Goal: Task Accomplishment & Management: Understand process/instructions

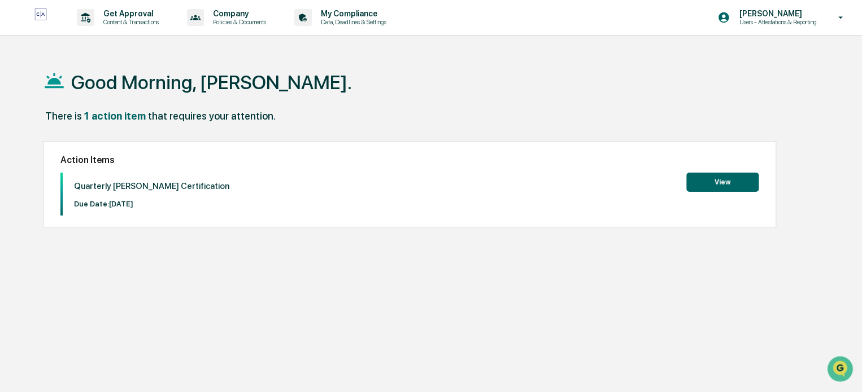
click at [725, 180] on button "View" at bounding box center [722, 182] width 72 height 19
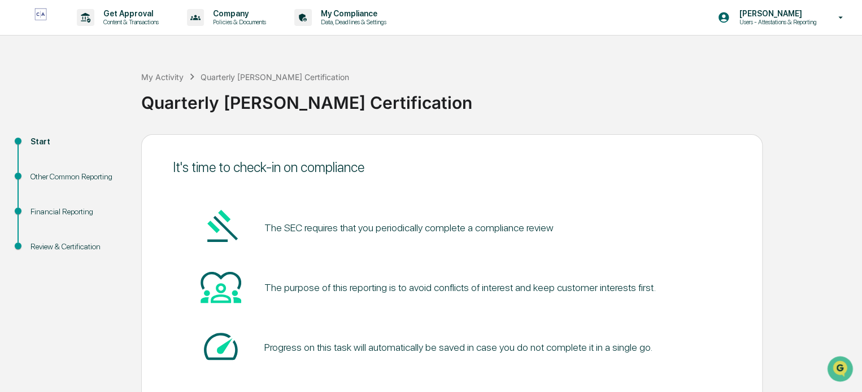
scroll to position [62, 0]
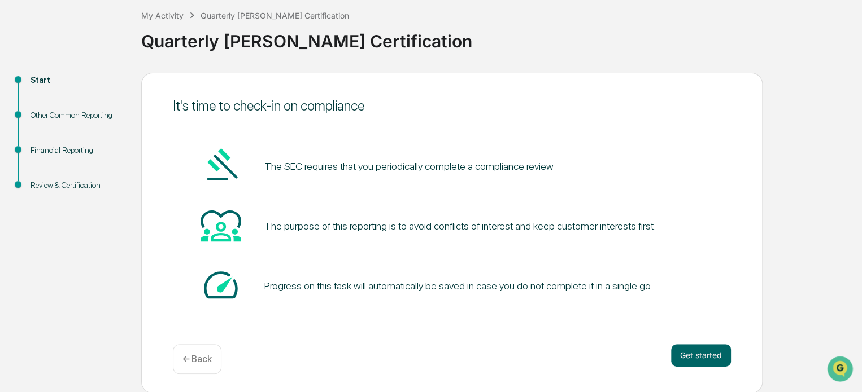
click at [705, 355] on button "Get started" at bounding box center [701, 355] width 60 height 23
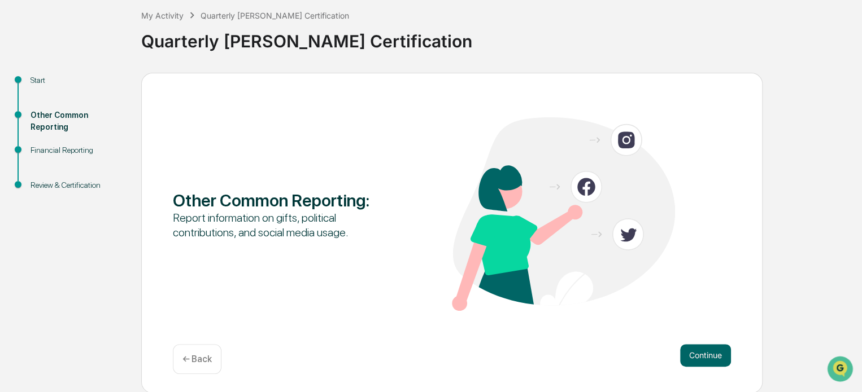
click at [701, 347] on button "Continue" at bounding box center [705, 355] width 51 height 23
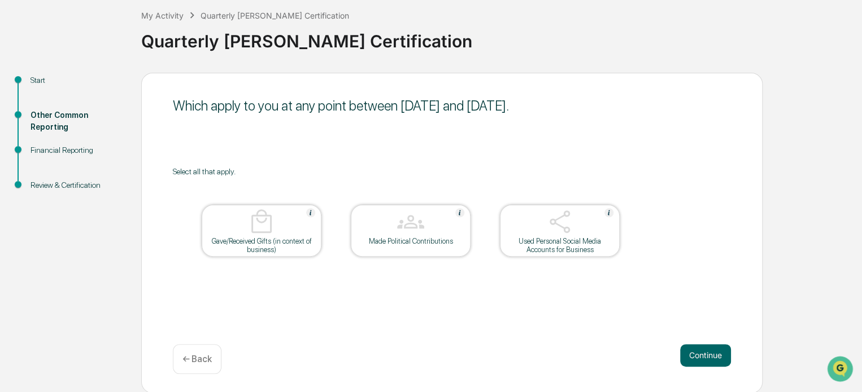
click at [714, 354] on button "Continue" at bounding box center [705, 355] width 51 height 23
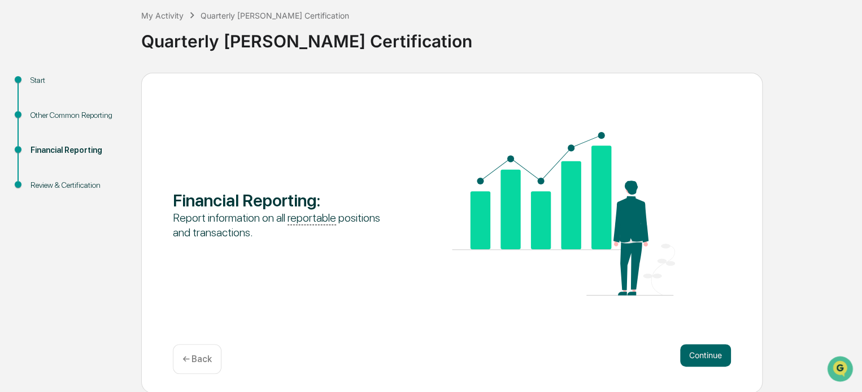
click at [711, 356] on button "Continue" at bounding box center [705, 355] width 51 height 23
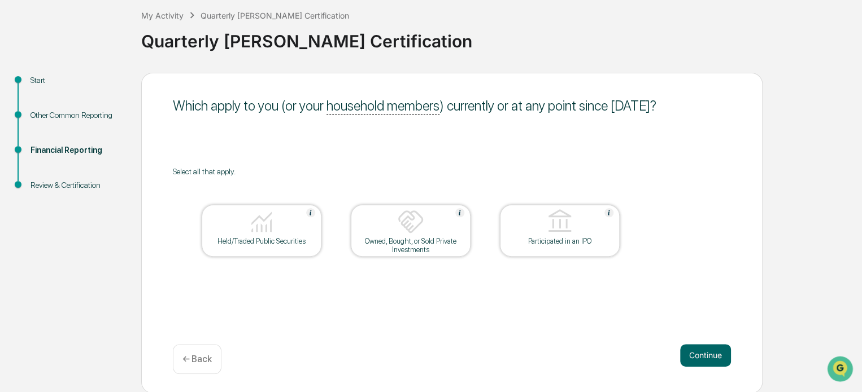
click at [706, 355] on button "Continue" at bounding box center [705, 355] width 51 height 23
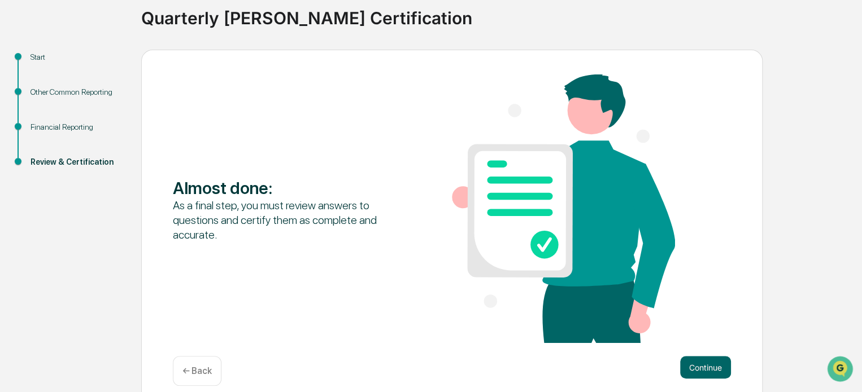
scroll to position [97, 0]
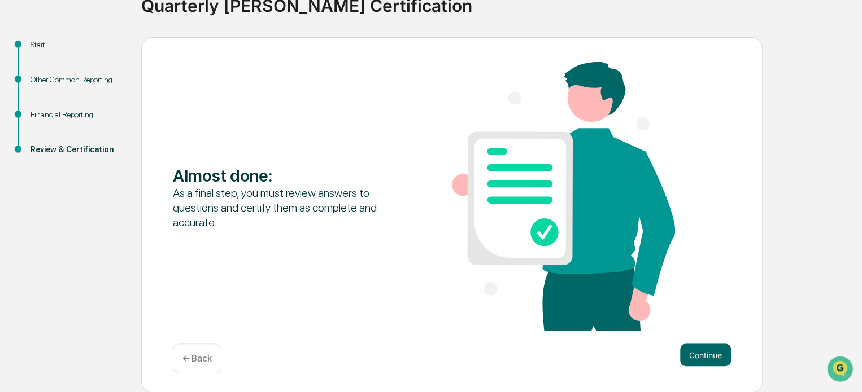
click at [696, 353] on button "Continue" at bounding box center [705, 355] width 51 height 23
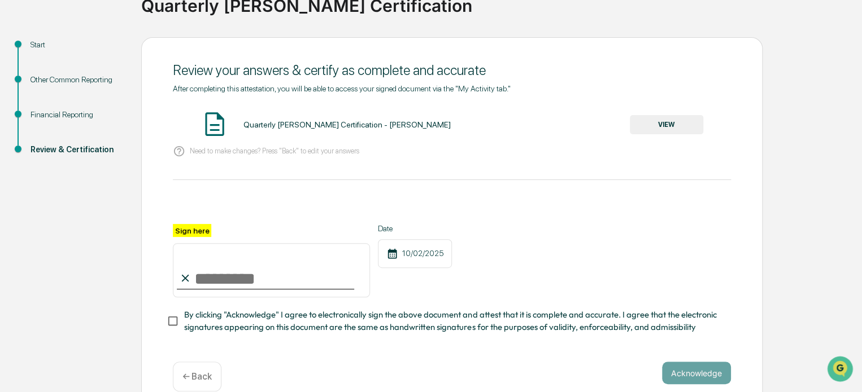
click at [239, 282] on input "Sign here" at bounding box center [271, 270] width 197 height 54
type input "**********"
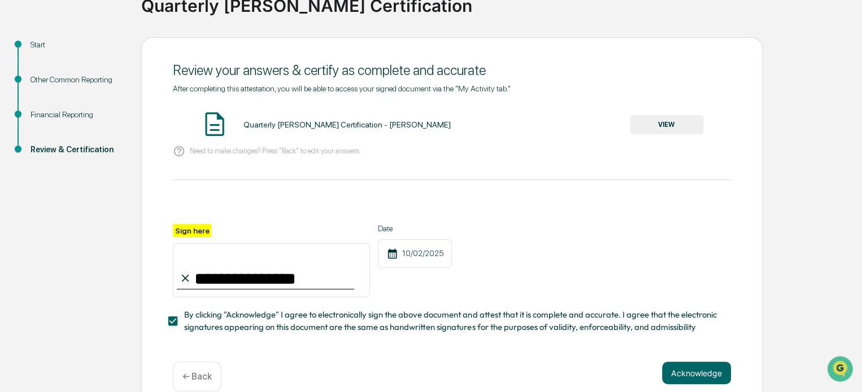
click at [691, 373] on button "Acknowledge" at bounding box center [696, 373] width 69 height 23
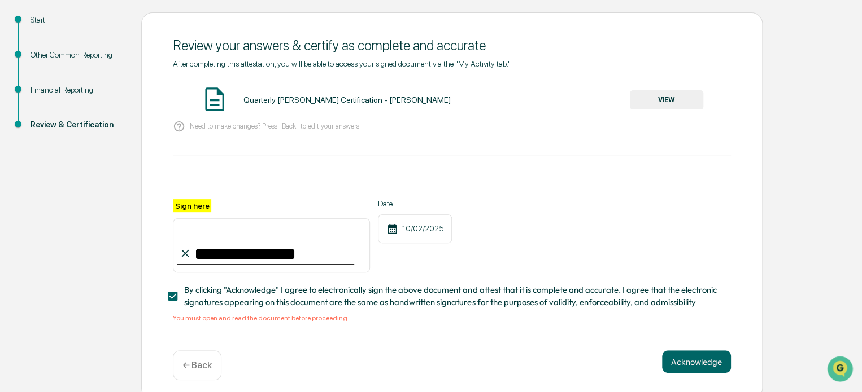
scroll to position [133, 0]
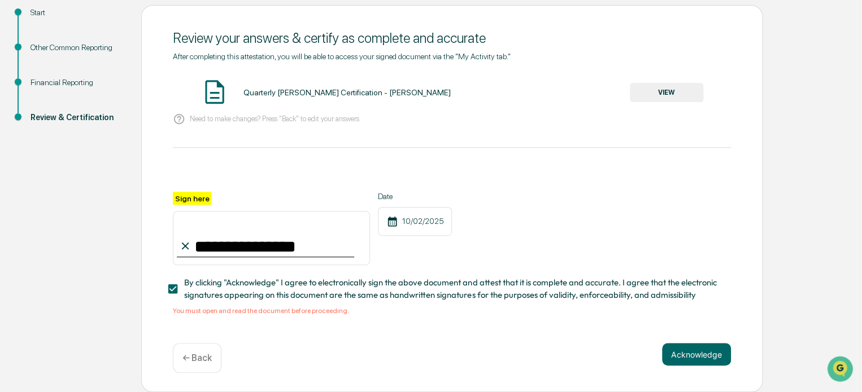
click at [658, 93] on button "VIEW" at bounding box center [666, 92] width 73 height 19
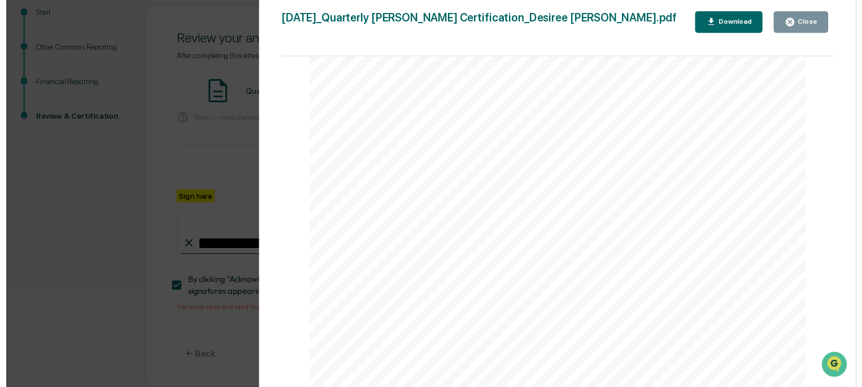
scroll to position [1902, 0]
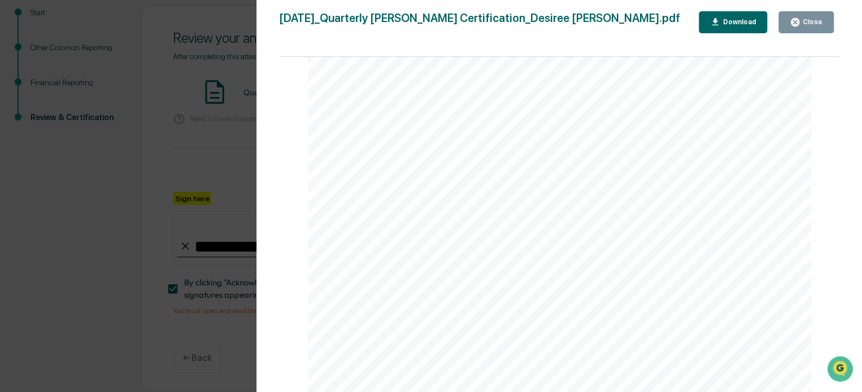
click at [826, 21] on button "Close" at bounding box center [805, 22] width 55 height 22
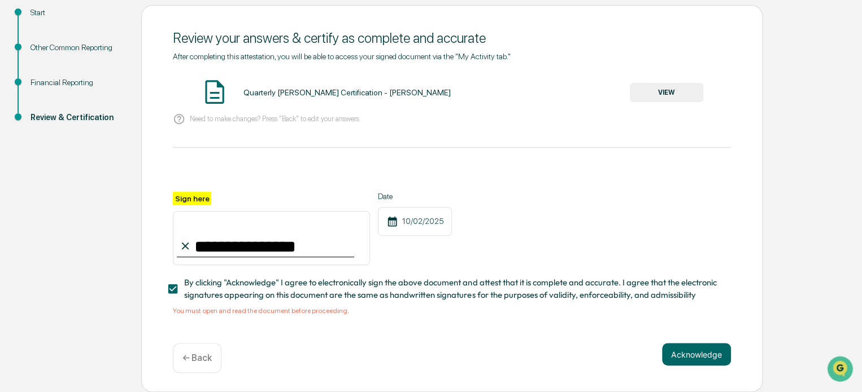
click at [700, 352] on button "Acknowledge" at bounding box center [696, 354] width 69 height 23
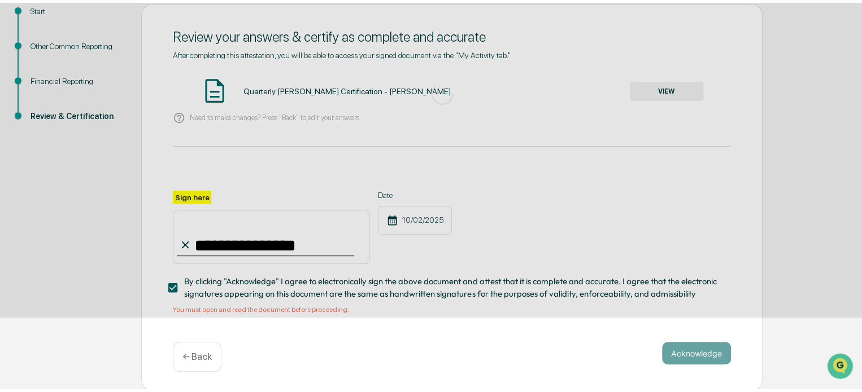
scroll to position [62, 0]
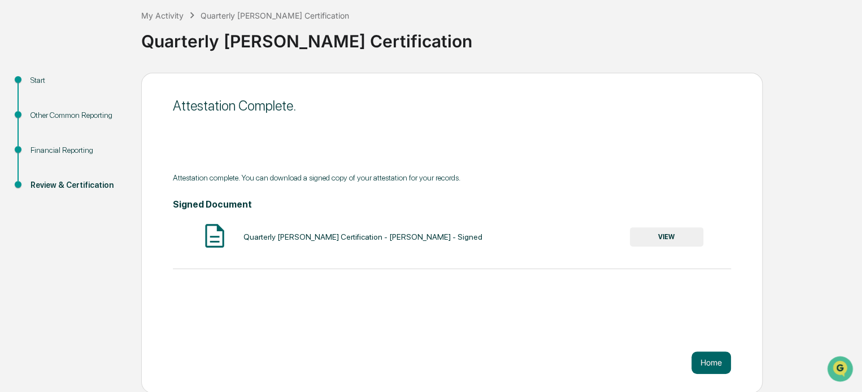
click at [714, 359] on button "Home" at bounding box center [711, 363] width 40 height 23
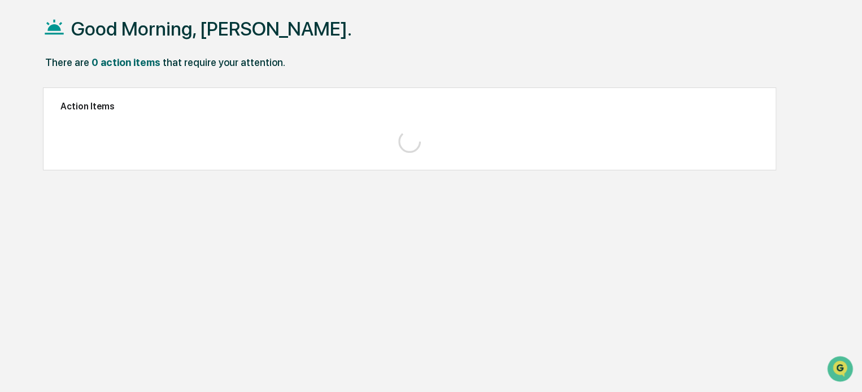
scroll to position [54, 0]
